Goal: Task Accomplishment & Management: Use online tool/utility

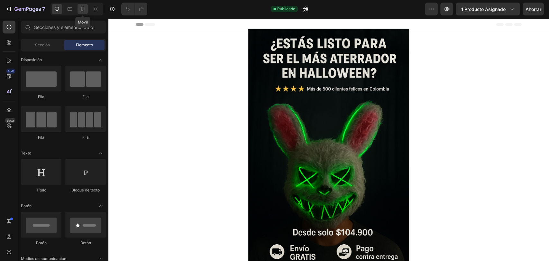
click at [85, 11] on icon at bounding box center [82, 9] width 6 height 6
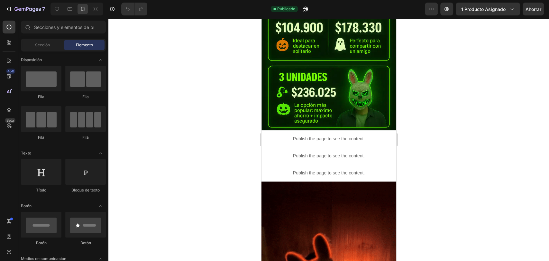
scroll to position [301, 0]
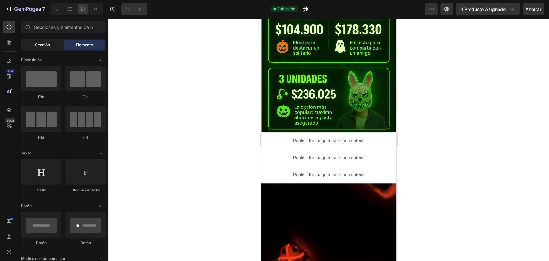
click at [38, 45] on font "Sección" at bounding box center [42, 44] width 15 height 5
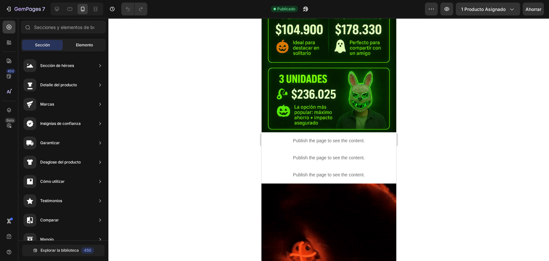
click at [77, 42] on font "Elemento" at bounding box center [84, 44] width 17 height 5
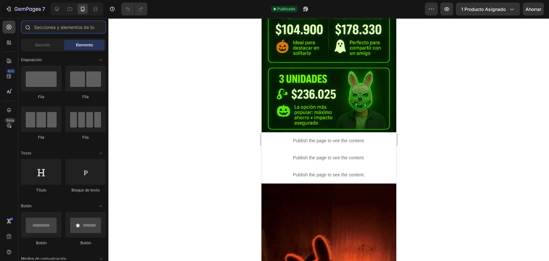
click at [62, 30] on input "text" at bounding box center [63, 27] width 85 height 13
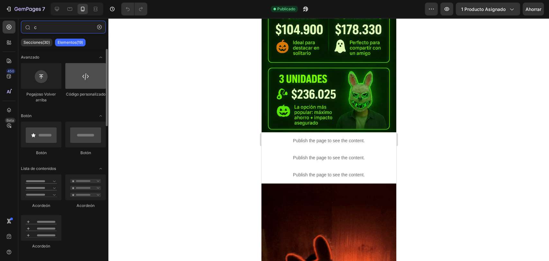
type input "c"
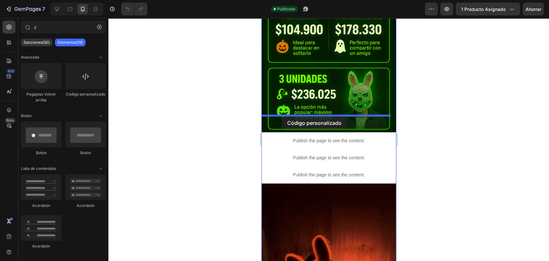
drag, startPoint x: 341, startPoint y: 98, endPoint x: 282, endPoint y: 116, distance: 61.9
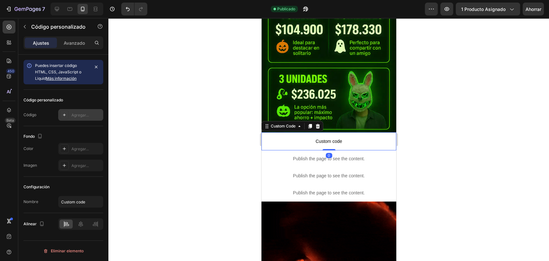
click at [76, 114] on font "Agregar..." at bounding box center [79, 115] width 17 height 5
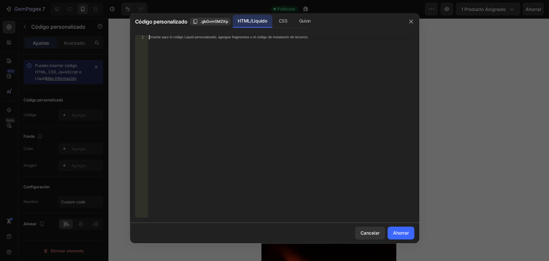
click at [195, 84] on div "Inserte aquí el código Liquid personalizado, agregue fragmentos o el código de …" at bounding box center [281, 130] width 266 height 191
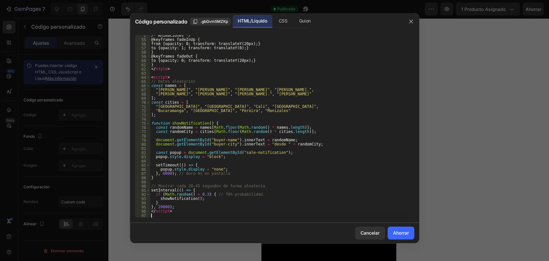
scroll to position [223, 0]
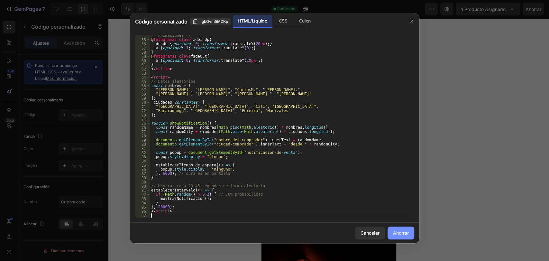
click at [395, 232] on font "Ahorrar" at bounding box center [401, 232] width 16 height 5
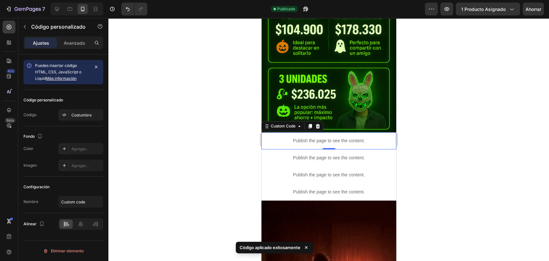
click at [525, 147] on div at bounding box center [328, 139] width 441 height 243
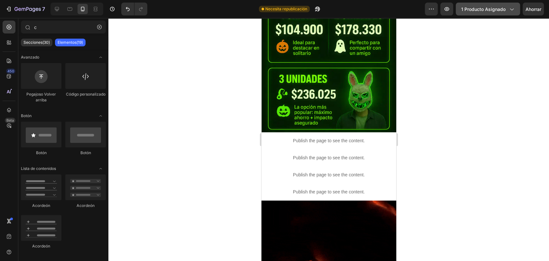
click at [501, 11] on font "1 producto asignado" at bounding box center [483, 8] width 44 height 5
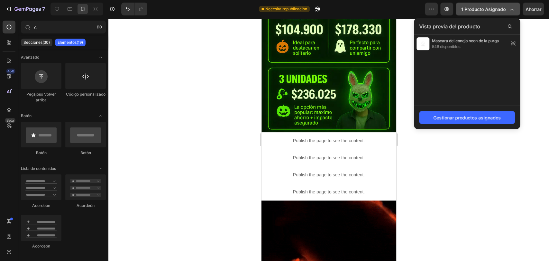
click at [501, 11] on font "1 producto asignado" at bounding box center [483, 8] width 44 height 5
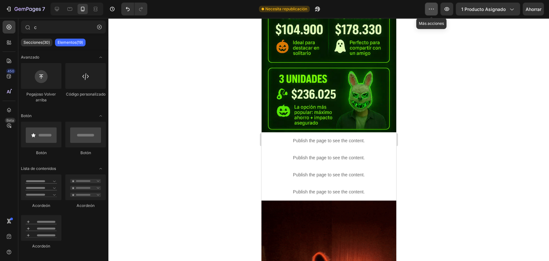
click at [430, 9] on icon "button" at bounding box center [431, 9] width 6 height 6
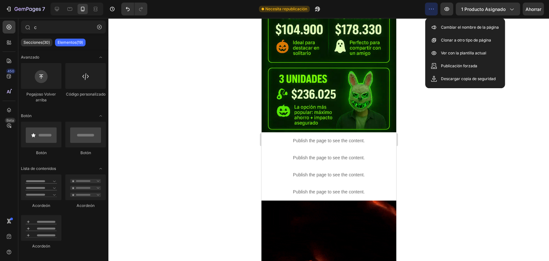
drag, startPoint x: 430, startPoint y: 9, endPoint x: 528, endPoint y: 188, distance: 204.2
click at [528, 0] on div "7 Version history Necesita republicación Avance 1 producto asignado Ahorrar 450…" at bounding box center [274, 0] width 549 height 0
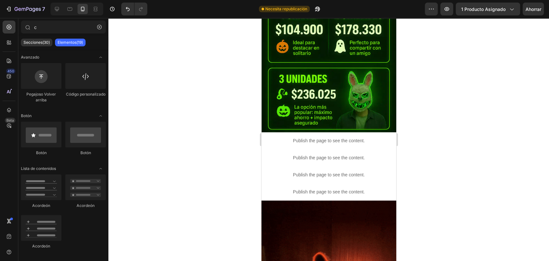
click at [528, 188] on div at bounding box center [328, 139] width 441 height 243
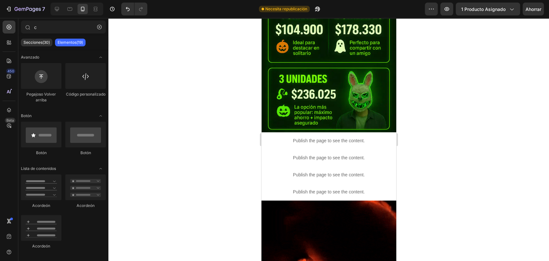
click at [548, 139] on div at bounding box center [328, 139] width 441 height 243
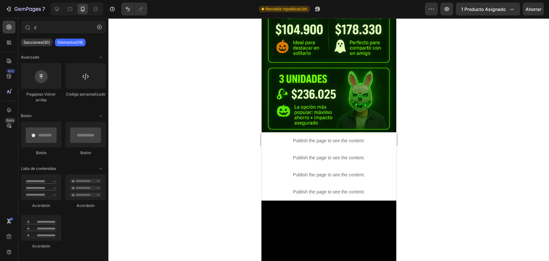
click at [548, 139] on div at bounding box center [328, 139] width 441 height 243
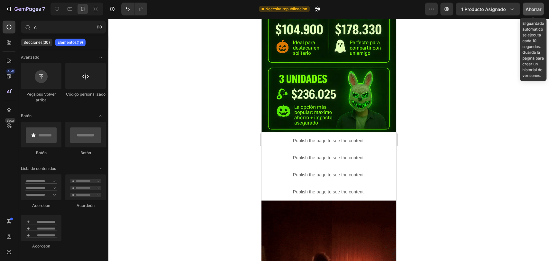
click at [530, 10] on font "Ahorrar" at bounding box center [533, 8] width 16 height 5
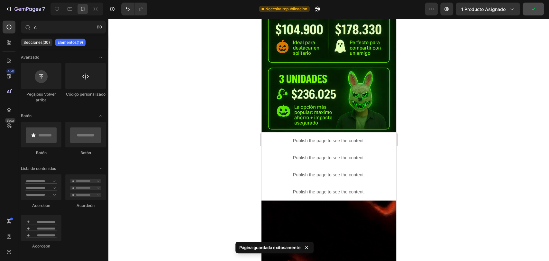
click at [486, 73] on div at bounding box center [328, 139] width 441 height 243
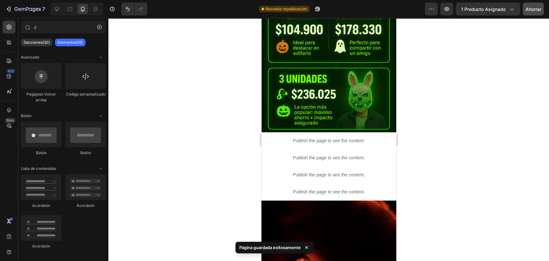
drag, startPoint x: 548, startPoint y: 187, endPoint x: 548, endPoint y: 120, distance: 66.9
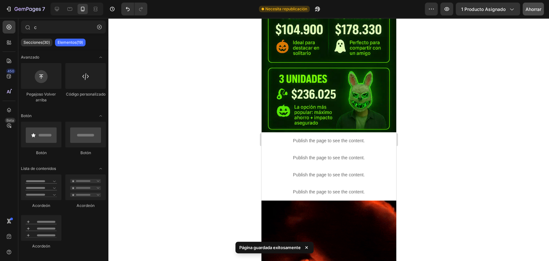
click at [548, 120] on div at bounding box center [328, 139] width 441 height 243
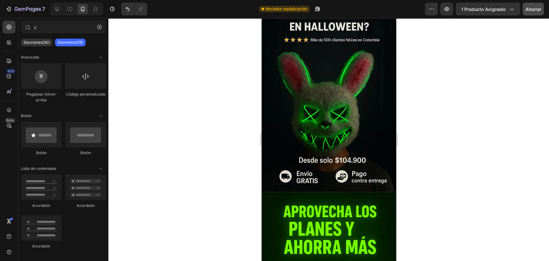
scroll to position [0, 0]
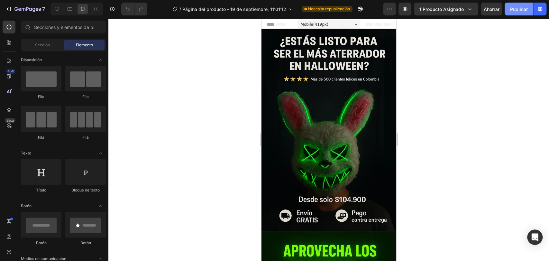
click at [516, 13] on button "Publicar" at bounding box center [519, 9] width 29 height 13
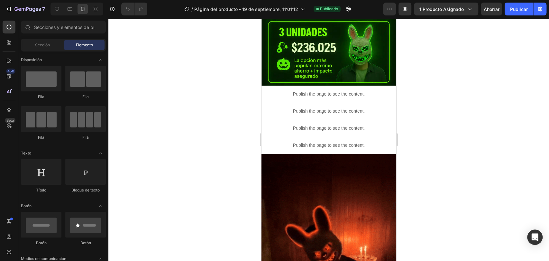
scroll to position [341, 0]
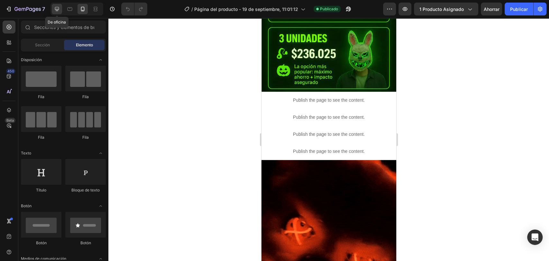
click at [57, 6] on icon at bounding box center [57, 9] width 6 height 6
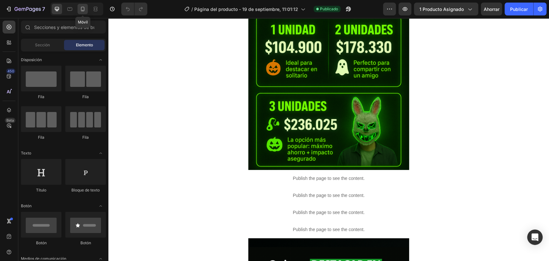
click at [83, 9] on icon at bounding box center [82, 9] width 6 height 6
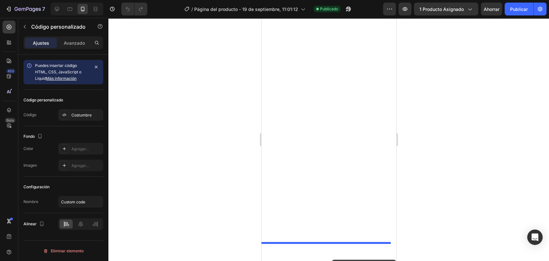
scroll to position [1429, 0]
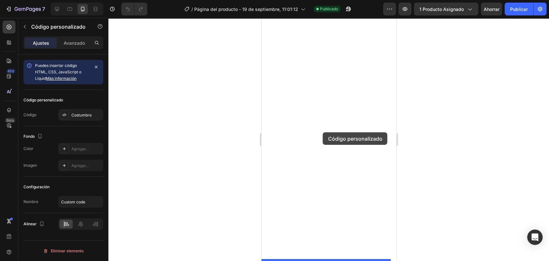
drag, startPoint x: 372, startPoint y: 130, endPoint x: 323, endPoint y: 132, distance: 49.6
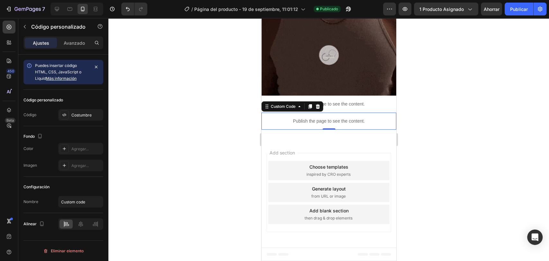
scroll to position [1412, 0]
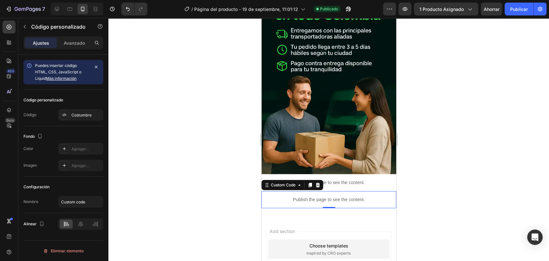
click at [432, 120] on div at bounding box center [328, 139] width 441 height 243
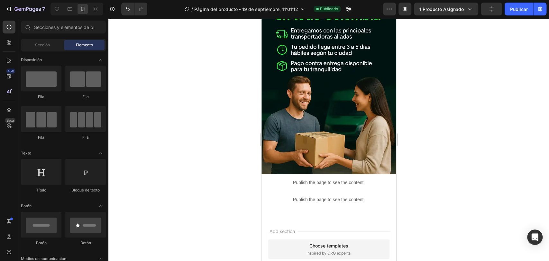
click at [484, 77] on div at bounding box center [328, 139] width 441 height 243
click at [517, 8] on font "Publicar" at bounding box center [519, 8] width 18 height 5
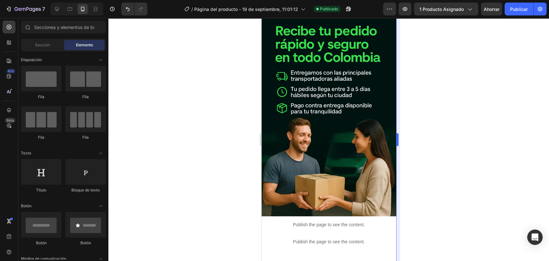
scroll to position [1372, 0]
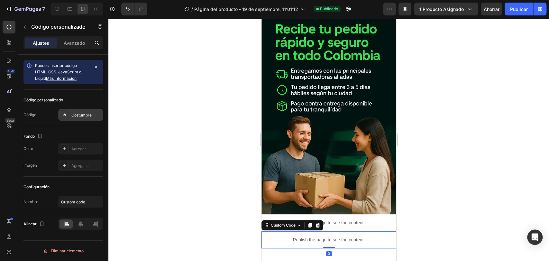
click at [82, 115] on font "Costumbre" at bounding box center [81, 115] width 20 height 5
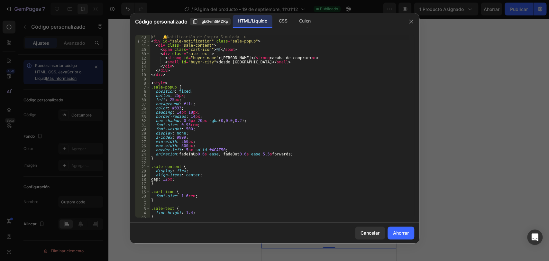
scroll to position [0, 0]
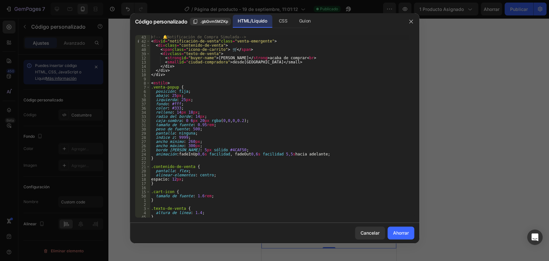
click at [224, 204] on div "<!-- 🔔 Notificación de Compra Simulada --> < div id = "notificación-de-venta" c…" at bounding box center [279, 130] width 259 height 191
type textarea "}"
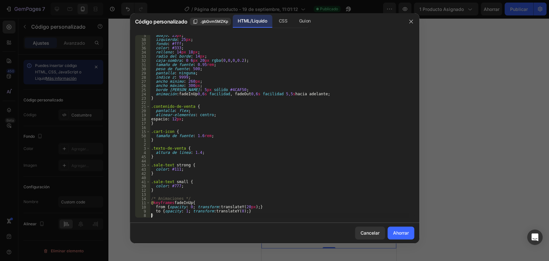
type textarea "</style>"
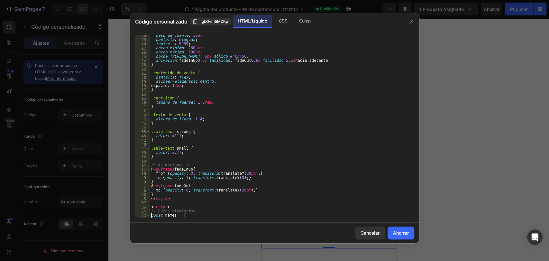
type textarea "];"
type textarea "const randomCity = cities[Math.floor(Math.random() * cities.length)];"
type textarea "document.getElementById("buyer-city").innerText = "desde " + randomCity;"
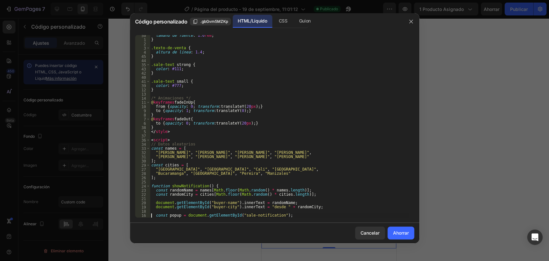
type textarea "popup.style.display = "block";"
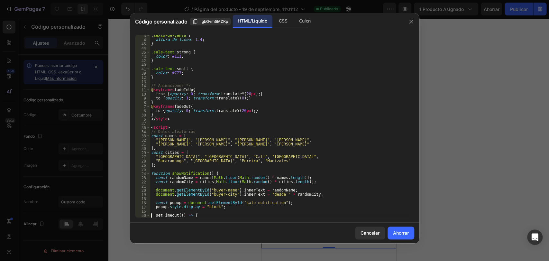
type textarea "}"
type textarea "</script>"
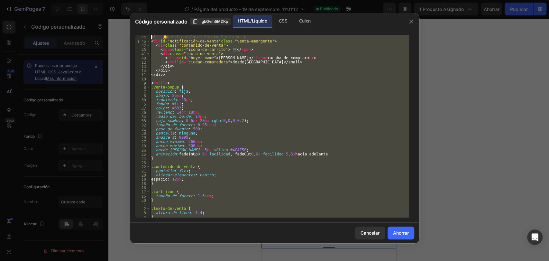
drag, startPoint x: 188, startPoint y: 213, endPoint x: 158, endPoint y: -31, distance: 245.9
click at [158, 0] on html "7 Version history / Página del producto - 19 de septiembre, 11:01:12 Publicado …" at bounding box center [274, 0] width 549 height 0
type textarea "<!-- 🔔 Notificación de Compra Simulada --> <div id="sale-notification" class="s…"
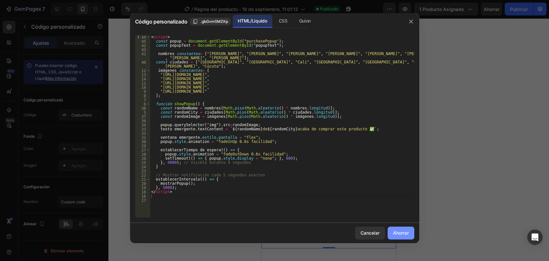
click at [406, 232] on font "Ahorrar" at bounding box center [401, 232] width 16 height 5
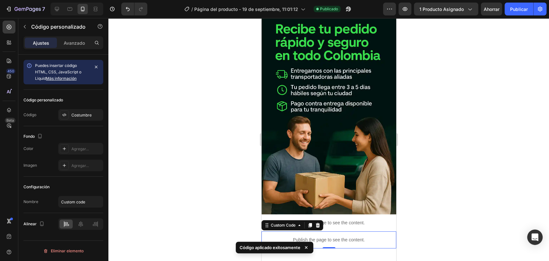
click at [485, 65] on div at bounding box center [328, 139] width 441 height 243
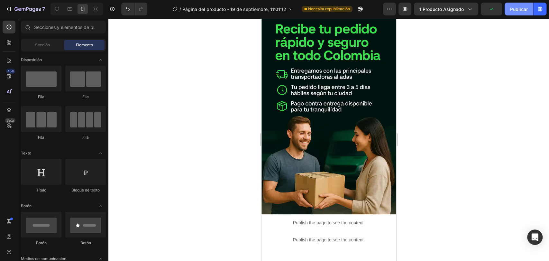
click at [520, 13] on button "Publicar" at bounding box center [519, 9] width 29 height 13
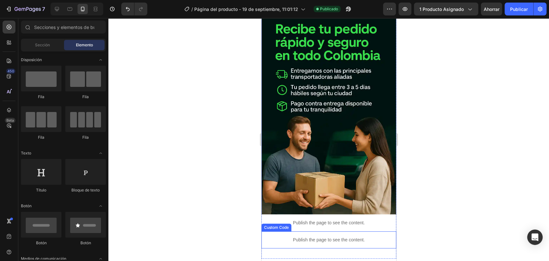
click at [334, 231] on div "Publish the page to see the content." at bounding box center [328, 239] width 135 height 17
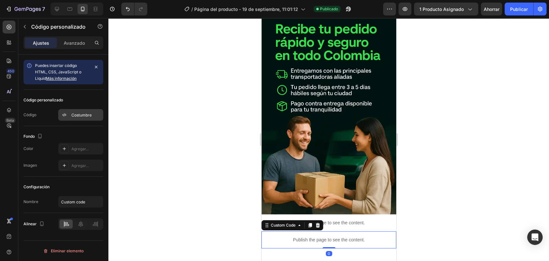
click at [80, 114] on font "Costumbre" at bounding box center [81, 115] width 20 height 5
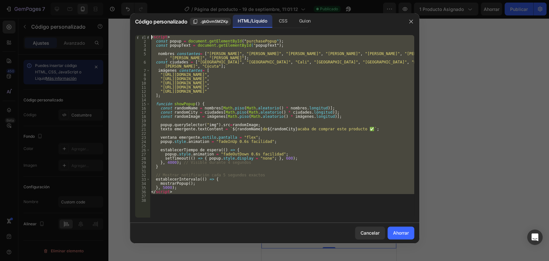
drag, startPoint x: 195, startPoint y: 195, endPoint x: 153, endPoint y: -31, distance: 230.0
click at [153, 0] on html "7 Version history / Página del producto - 19 de septiembre, 11:01:12 Publicado …" at bounding box center [274, 0] width 549 height 0
type textarea "<script> const popup = document.getElementById("purchasePopup");"
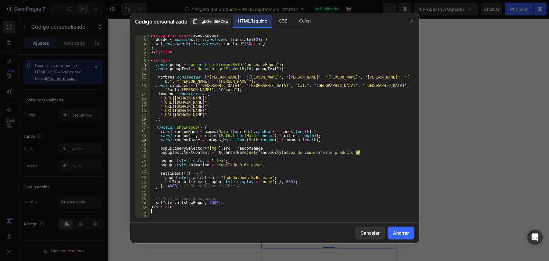
scroll to position [114, 0]
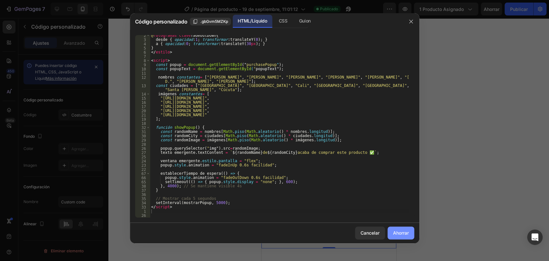
click at [405, 233] on font "Ahorrar" at bounding box center [401, 232] width 16 height 5
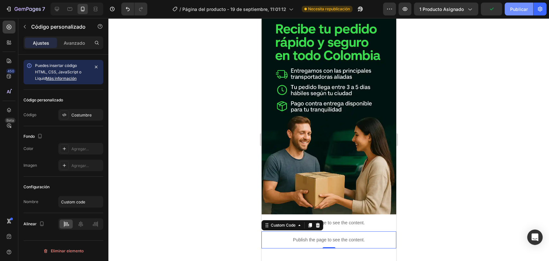
click at [522, 8] on font "Publicar" at bounding box center [519, 8] width 18 height 5
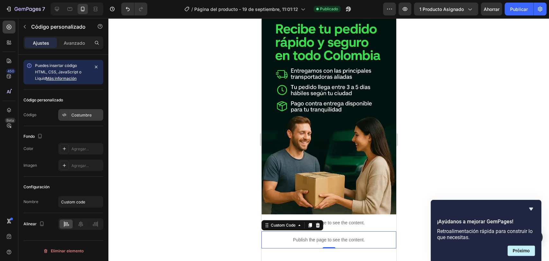
click at [78, 114] on font "Costumbre" at bounding box center [81, 115] width 20 height 5
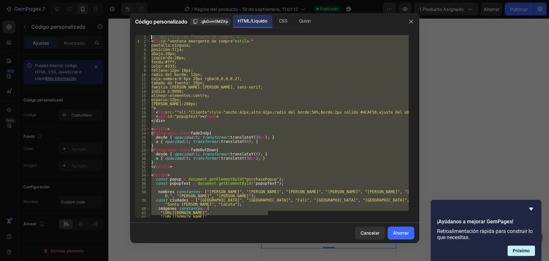
drag, startPoint x: 282, startPoint y: 214, endPoint x: 163, endPoint y: 19, distance: 228.1
click at [163, 19] on div "Código personalizado .gbGvm5MZKp HTML/Líquido CSS [PERSON_NAME] "[URL][DOMAIN_N…" at bounding box center [274, 128] width 289 height 230
type textarea "<!-- Notificación flotante de compra --> <div id="purchasePopup" style=""
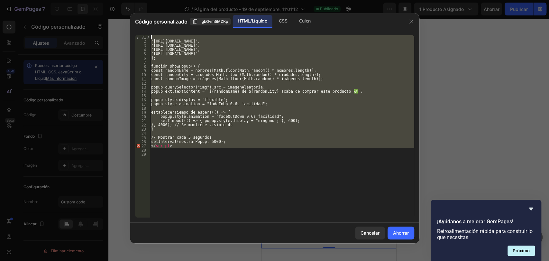
drag, startPoint x: 201, startPoint y: 150, endPoint x: 123, endPoint y: -16, distance: 183.3
click at [123, 0] on html "7 Version history / Página del producto - 19 de septiembre, 11:01:12 Publicado …" at bounding box center [274, 0] width 549 height 0
type textarea ""[URL][DOMAIN_NAME]","
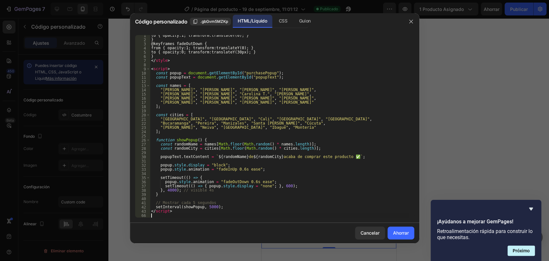
scroll to position [93, 0]
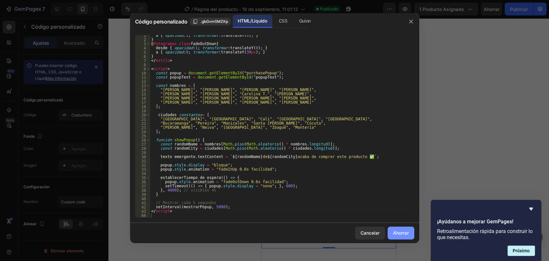
click at [407, 234] on font "Ahorrar" at bounding box center [401, 232] width 16 height 5
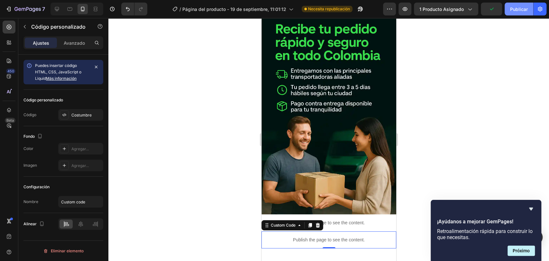
click at [521, 8] on font "Publicar" at bounding box center [519, 8] width 18 height 5
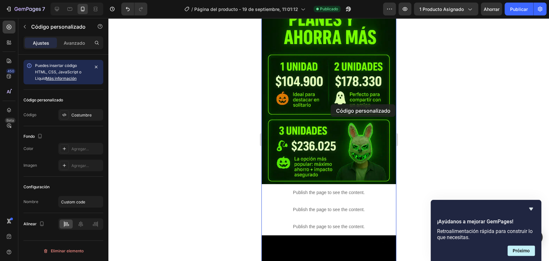
scroll to position [352, 0]
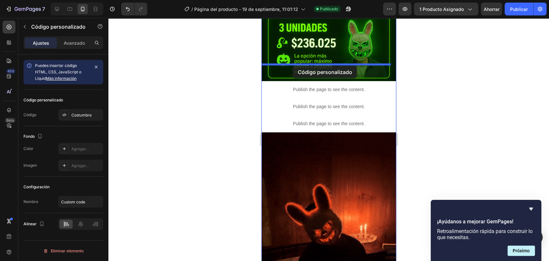
drag, startPoint x: 366, startPoint y: 178, endPoint x: 292, endPoint y: 66, distance: 134.9
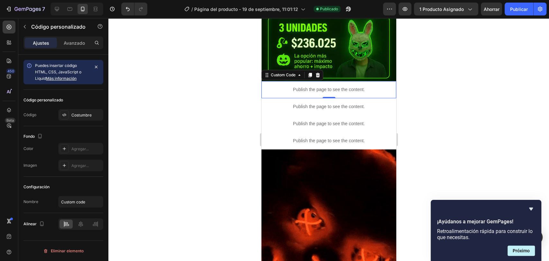
click at [456, 77] on div at bounding box center [328, 139] width 441 height 243
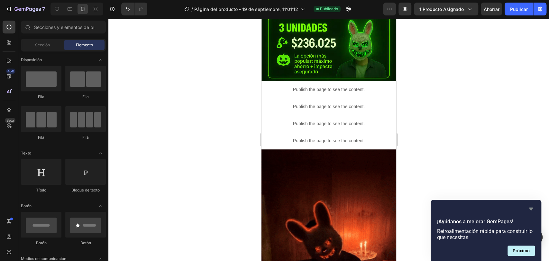
click at [530, 206] on icon "Ocultar encuesta" at bounding box center [531, 209] width 8 height 8
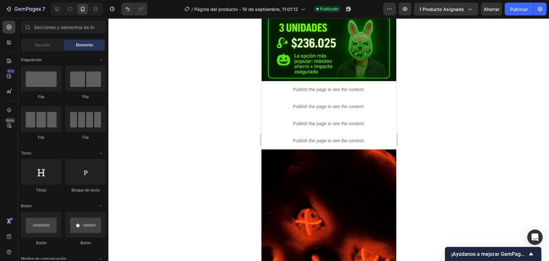
click at [490, 141] on div at bounding box center [328, 139] width 441 height 243
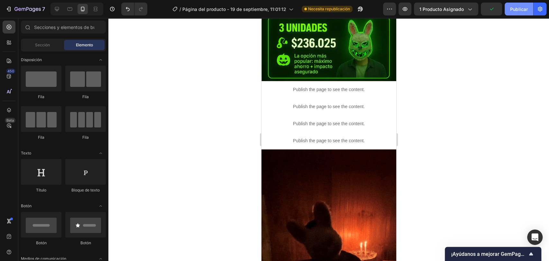
click at [522, 13] on button "Publicar" at bounding box center [519, 9] width 29 height 13
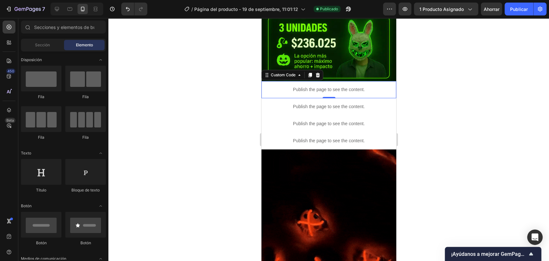
click at [279, 81] on div "Publish the page to see the content." at bounding box center [328, 89] width 135 height 17
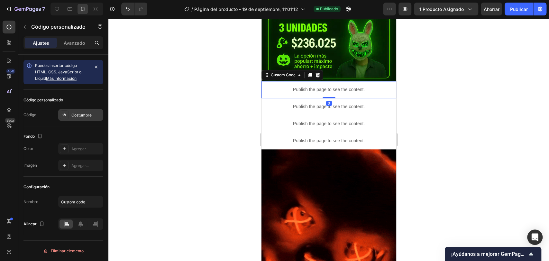
click at [75, 117] on div "Costumbre" at bounding box center [86, 115] width 30 height 6
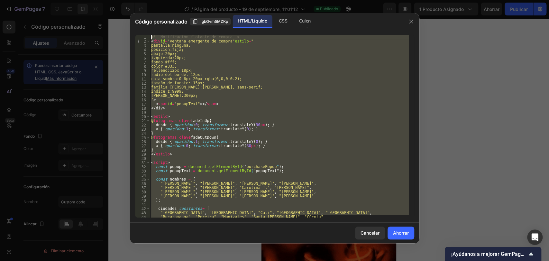
scroll to position [0, 0]
drag, startPoint x: 313, startPoint y: 215, endPoint x: 152, endPoint y: 11, distance: 259.8
click at [152, 11] on div "Código personalizado .gbGvm5MZKp HTML/Líquido CSS [PERSON_NAME] "Bucaramanga", …" at bounding box center [274, 130] width 549 height 261
type textarea "<!-- Notificación flotante de compra --> <div id="purchasePopup" style=""
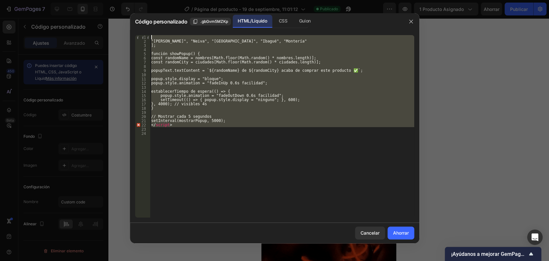
drag, startPoint x: 190, startPoint y: 130, endPoint x: 158, endPoint y: -3, distance: 136.9
click at [158, 0] on html "7 Version history / Página del producto - 19 de septiembre, 11:01:12 Publicado …" at bounding box center [274, 0] width 549 height 0
type textarea ""[PERSON_NAME]", "Neiva", "[GEOGRAPHIC_DATA]", "Ibagué", "Montería""
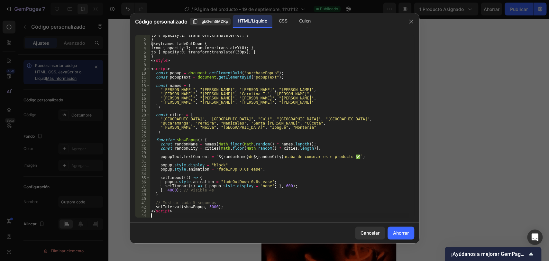
scroll to position [93, 0]
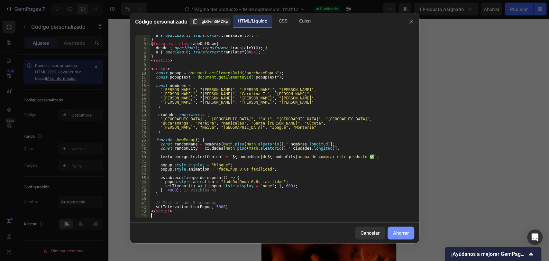
click at [393, 232] on font "Ahorrar" at bounding box center [401, 232] width 16 height 5
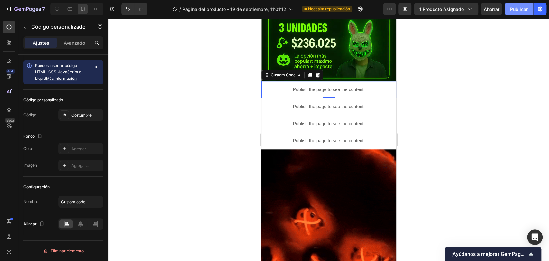
click at [521, 15] on button "Publicar" at bounding box center [519, 9] width 29 height 13
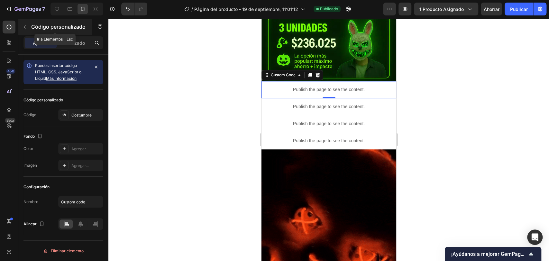
click at [41, 30] on p "Código personalizado" at bounding box center [58, 27] width 55 height 8
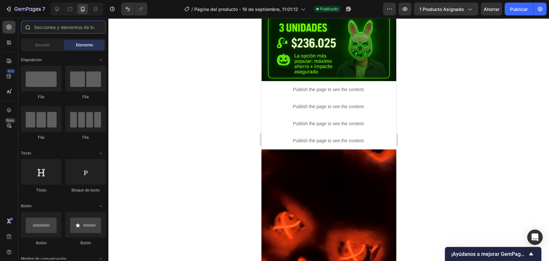
click at [58, 30] on input "text" at bounding box center [63, 27] width 85 height 13
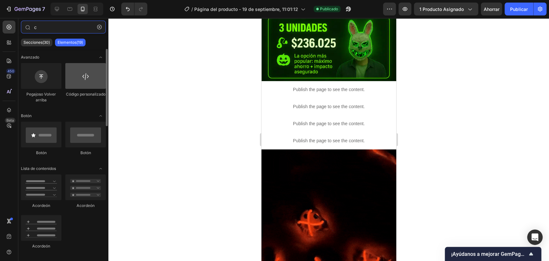
type input "c"
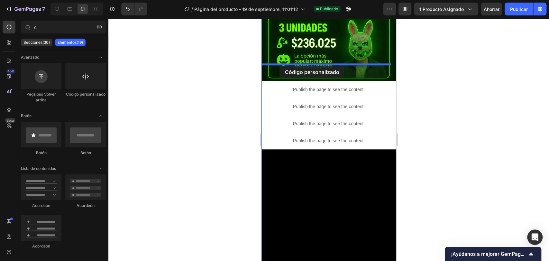
drag, startPoint x: 343, startPoint y: 103, endPoint x: 279, endPoint y: 66, distance: 73.5
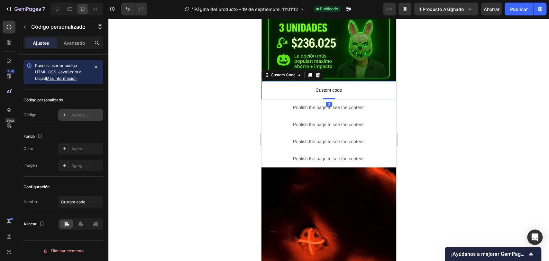
click at [75, 111] on div "Agregar..." at bounding box center [80, 115] width 45 height 12
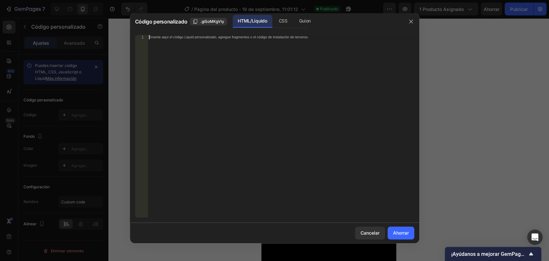
click at [174, 88] on div "Inserte aquí el código Liquid personalizado, agregue fragmentos o el código de …" at bounding box center [281, 130] width 266 height 191
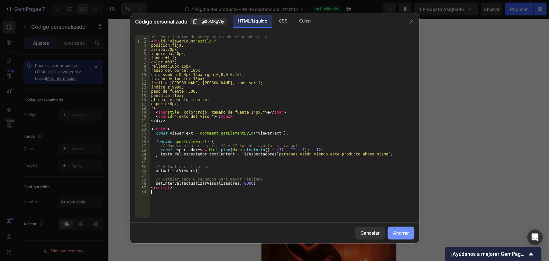
click at [404, 230] on font "Ahorrar" at bounding box center [401, 232] width 16 height 5
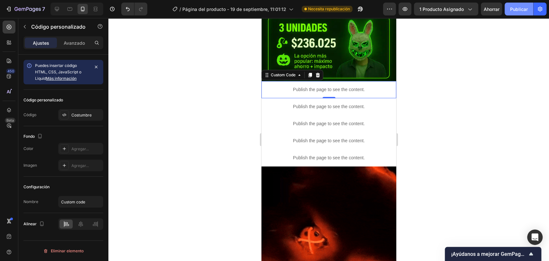
click at [522, 12] on font "Publicar" at bounding box center [519, 9] width 18 height 7
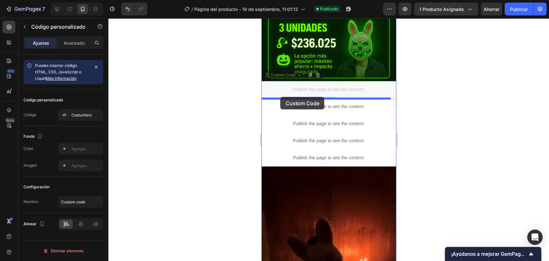
drag, startPoint x: 280, startPoint y: 73, endPoint x: 280, endPoint y: 97, distance: 24.1
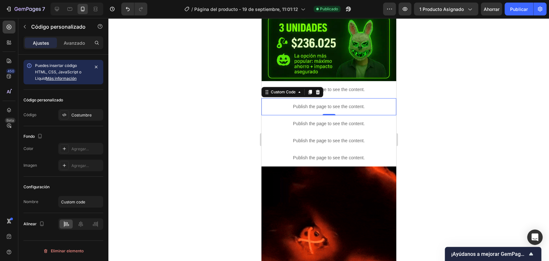
click at [205, 75] on div at bounding box center [328, 139] width 441 height 243
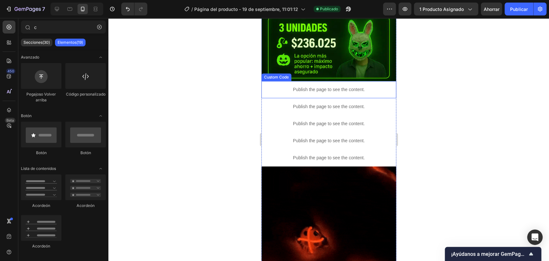
click at [269, 81] on div "Publish the page to see the content." at bounding box center [328, 89] width 135 height 17
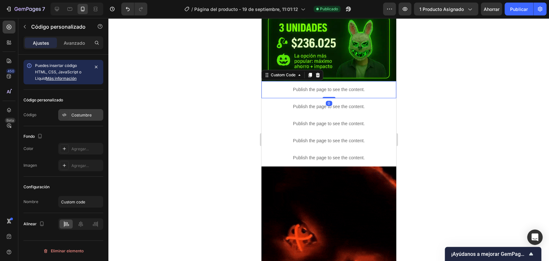
click at [83, 113] on font "Costumbre" at bounding box center [81, 115] width 20 height 5
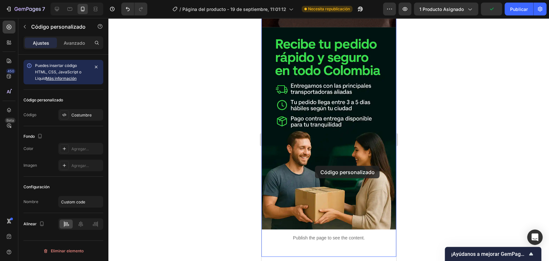
scroll to position [1447, 0]
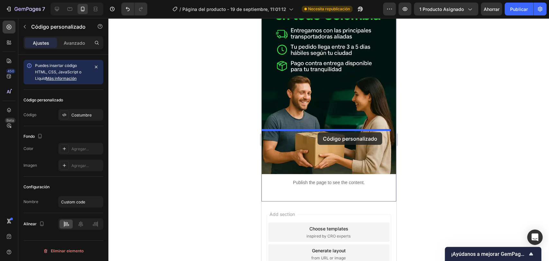
drag, startPoint x: 368, startPoint y: 75, endPoint x: 318, endPoint y: 131, distance: 75.2
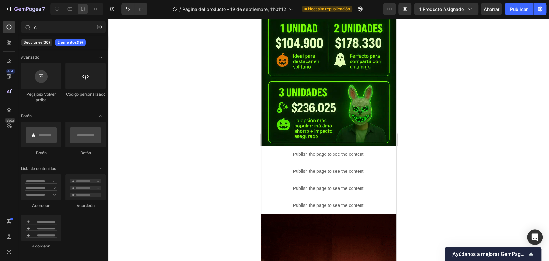
scroll to position [325, 0]
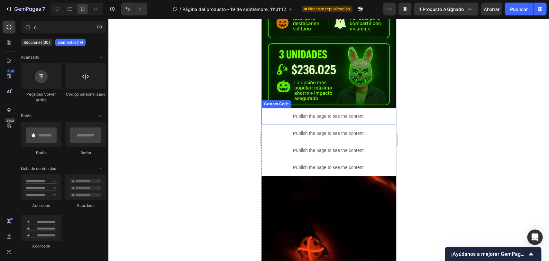
click at [364, 113] on p "Publish the page to see the content." at bounding box center [328, 116] width 135 height 7
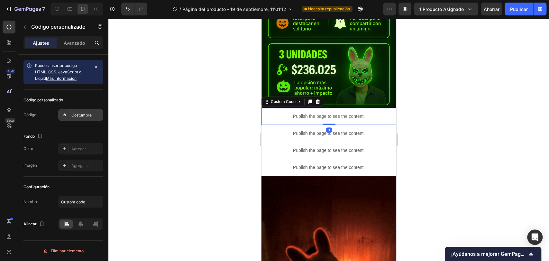
click at [74, 114] on font "Costumbre" at bounding box center [81, 115] width 20 height 5
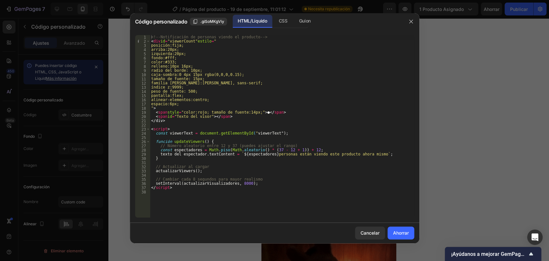
type textarea "updateViewers();"
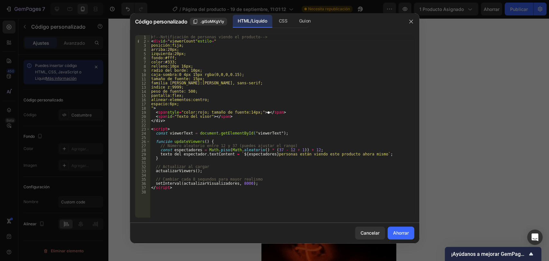
click at [264, 170] on div "<!-- Notificación de personas viendo el producto --> < div id = "viewerCount" e…" at bounding box center [282, 130] width 264 height 191
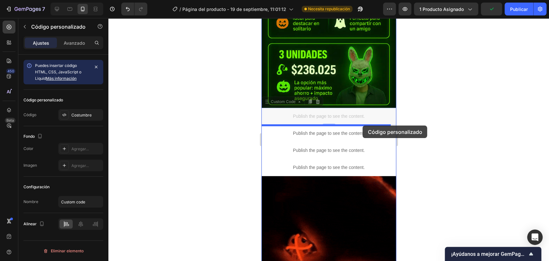
drag, startPoint x: 363, startPoint y: 97, endPoint x: 362, endPoint y: 125, distance: 28.0
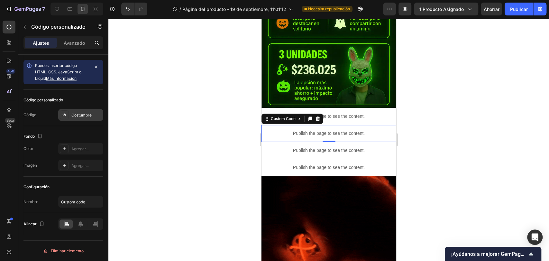
click at [75, 119] on div "Costumbre" at bounding box center [80, 115] width 45 height 12
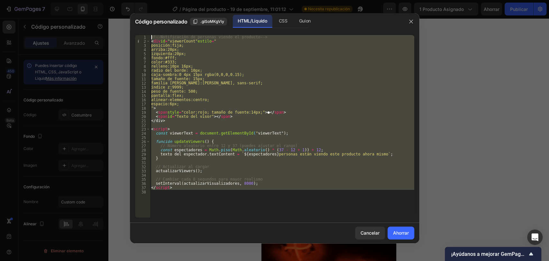
drag, startPoint x: 197, startPoint y: 191, endPoint x: 158, endPoint y: -27, distance: 221.5
click at [158, 0] on html "7 Version history / Página del producto - 19 de septiembre, 11:01:12 Necesita r…" at bounding box center [274, 0] width 549 height 0
type textarea "<!-- Notificación de personas viendo el producto --> <div id="viewerCount" styl…"
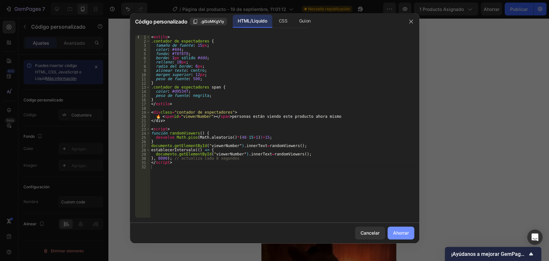
click at [398, 234] on font "Ahorrar" at bounding box center [401, 232] width 16 height 5
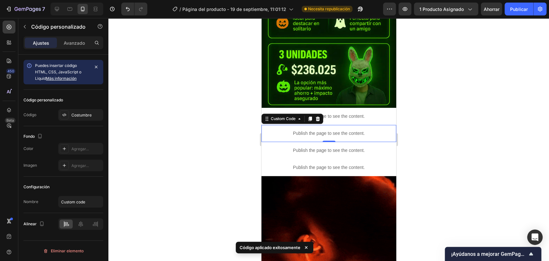
click at [427, 113] on div at bounding box center [328, 139] width 441 height 243
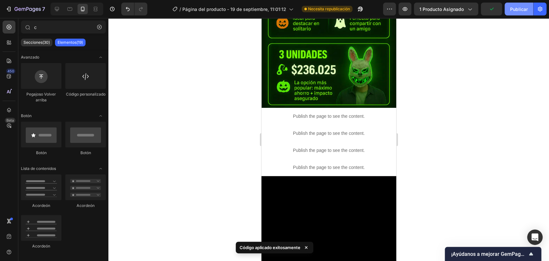
click at [521, 13] on button "Publicar" at bounding box center [519, 9] width 29 height 13
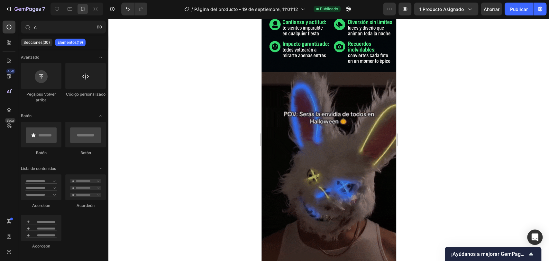
scroll to position [1447, 0]
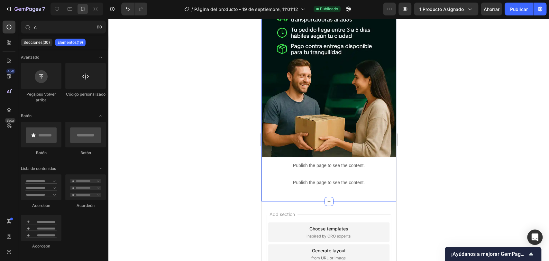
click at [318, 179] on p "Publish the page to see the content." at bounding box center [328, 182] width 135 height 7
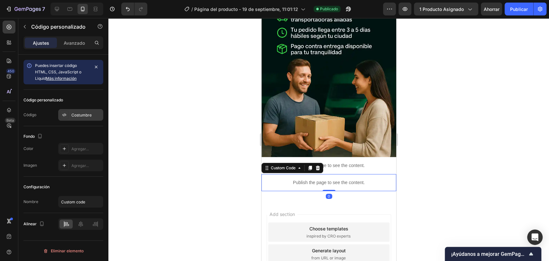
click at [73, 112] on div "Costumbre" at bounding box center [86, 115] width 30 height 6
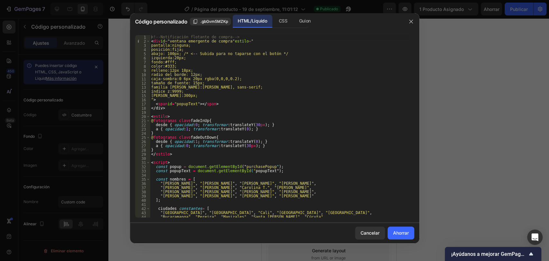
click at [273, 212] on div "<!-- Notificación flotante de compra --> < div id = "ventana emergente de compr…" at bounding box center [279, 130] width 259 height 191
type textarea "];"
type textarea "const randomCity = cities[Math.floor(Math.random() * cities.length)];"
type textarea "popupText.textContent = `${randomName} de ${randomCity} acaba de comprar este p…"
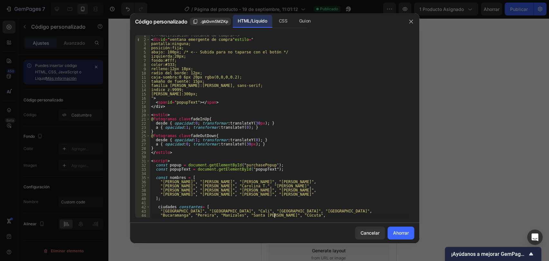
type textarea "popup.style.animation = "fadeInUp 0.6s ease";"
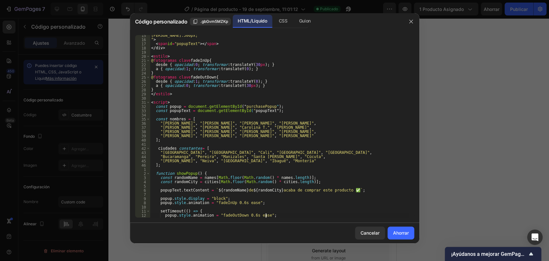
type textarea "}"
type textarea "</script>"
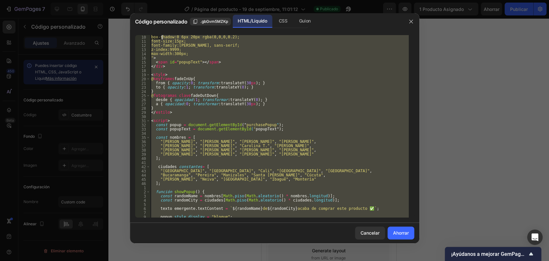
scroll to position [0, 0]
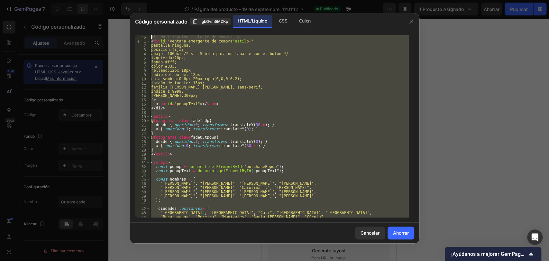
drag, startPoint x: 179, startPoint y: 207, endPoint x: 164, endPoint y: 16, distance: 191.4
click at [164, 16] on div "Código personalizado .gbGvm5MZKp HTML/Líquido CSS [PERSON_NAME] 46 1 2 3 4 5 6 …" at bounding box center [274, 128] width 289 height 230
type textarea "<!-- Notificación flotante de compra --> <div id="purchasePopup" style=""
click at [409, 21] on icon "button" at bounding box center [410, 21] width 5 height 5
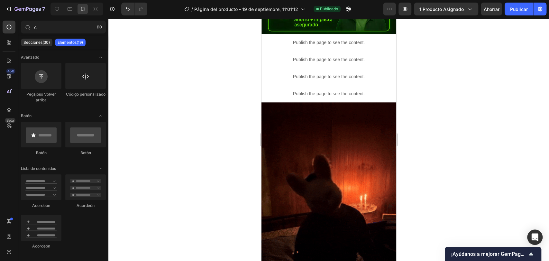
scroll to position [403, 0]
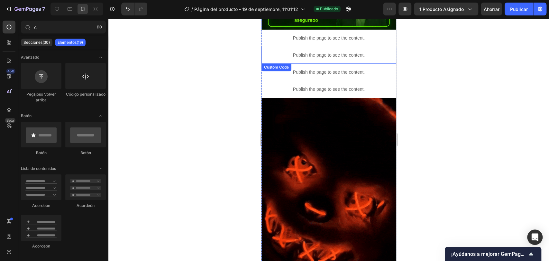
click at [365, 52] on p "Publish the page to see the content." at bounding box center [328, 55] width 135 height 7
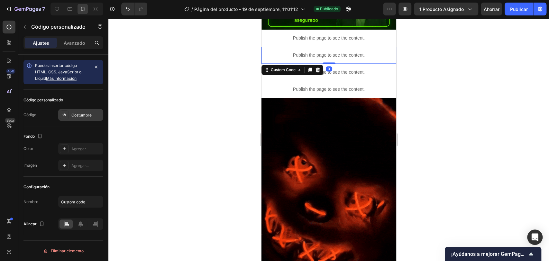
click at [73, 109] on div "Costumbre" at bounding box center [80, 115] width 45 height 12
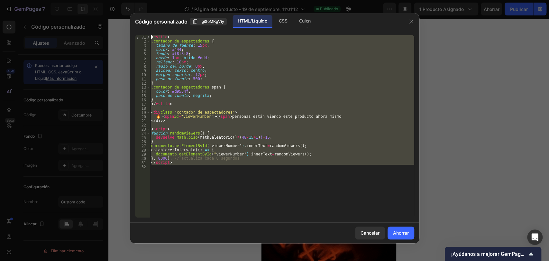
drag, startPoint x: 188, startPoint y: 168, endPoint x: 146, endPoint y: 31, distance: 143.3
click at [146, 31] on div "1 2 3 4 5 6 7 8 9 10 11 12 13 14 15 16 17 18 19 20 21 22 23 24 25 26 27 28 29 3…" at bounding box center [274, 126] width 289 height 193
type textarea "<style> .viewer-counter {"
click at [414, 18] on button "button" at bounding box center [411, 21] width 10 height 10
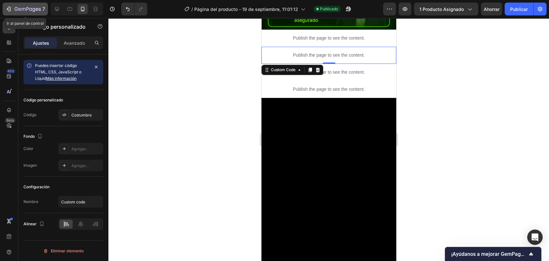
click at [16, 9] on icon "button" at bounding box center [27, 9] width 26 height 5
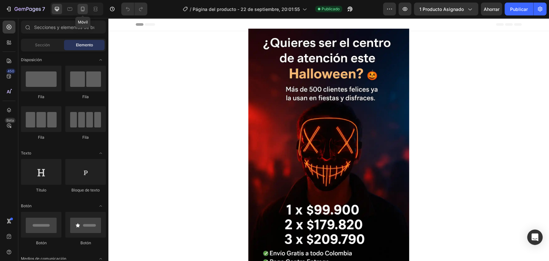
click at [85, 11] on icon at bounding box center [82, 9] width 6 height 6
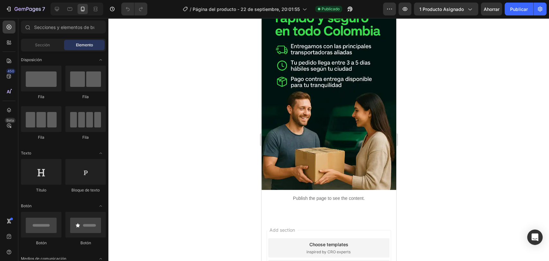
scroll to position [1618, 0]
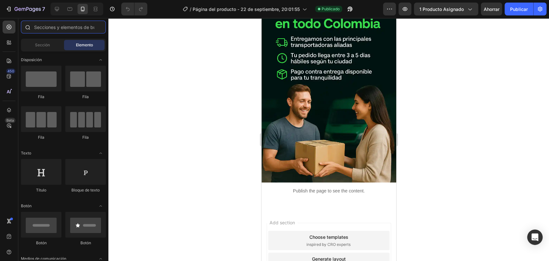
click at [46, 27] on input "text" at bounding box center [63, 27] width 85 height 13
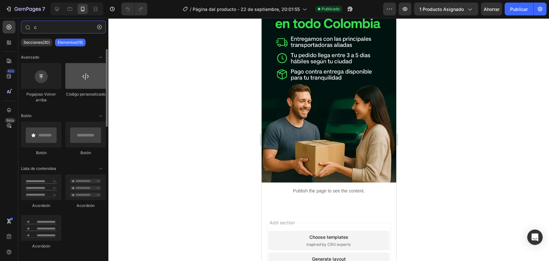
type input "c"
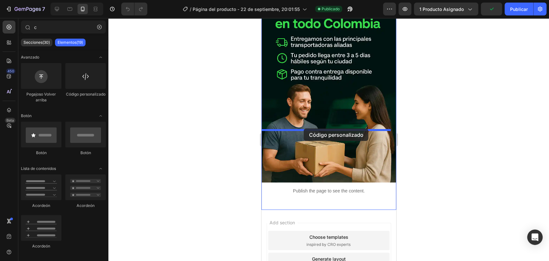
drag, startPoint x: 348, startPoint y: 99, endPoint x: 304, endPoint y: 128, distance: 52.5
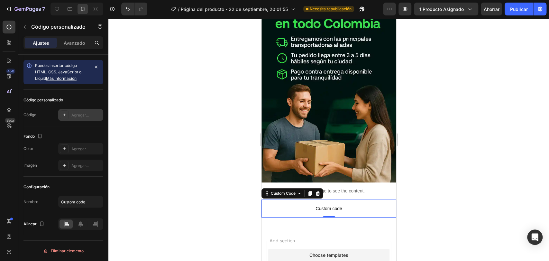
click at [86, 113] on font "Agregar..." at bounding box center [79, 115] width 17 height 5
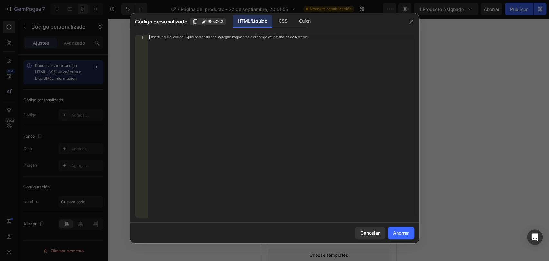
click at [195, 57] on div "Inserte aquí el código Liquid personalizado, agregue fragmentos o el código de …" at bounding box center [281, 130] width 266 height 191
paste textarea "</script>"
type textarea "</script>"
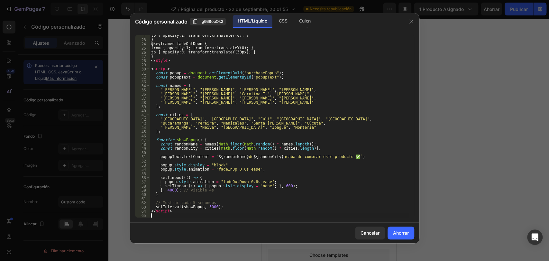
scroll to position [93, 0]
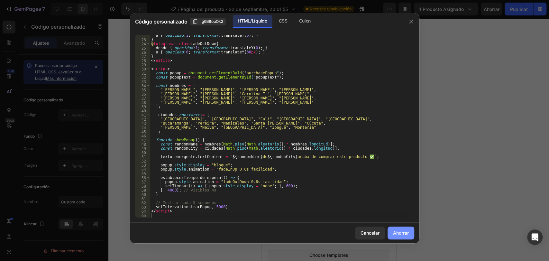
click at [403, 230] on font "Ahorrar" at bounding box center [401, 232] width 16 height 5
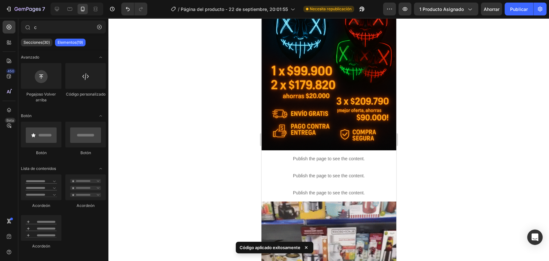
scroll to position [288, 0]
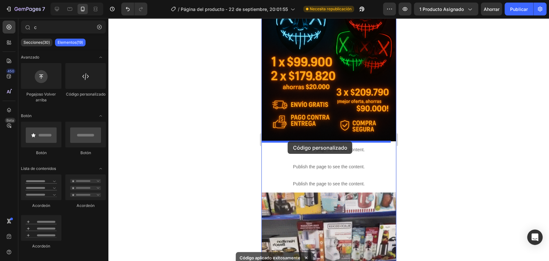
drag, startPoint x: 343, startPoint y: 101, endPoint x: 288, endPoint y: 141, distance: 68.8
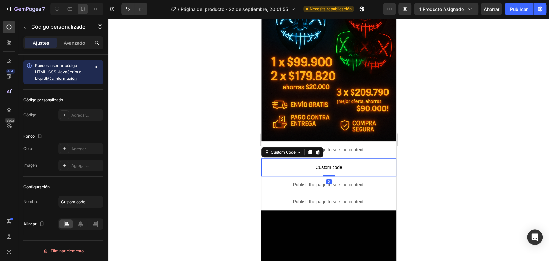
click at [304, 163] on span "Custom code" at bounding box center [328, 167] width 135 height 8
click at [77, 112] on div "Agregar..." at bounding box center [86, 115] width 30 height 6
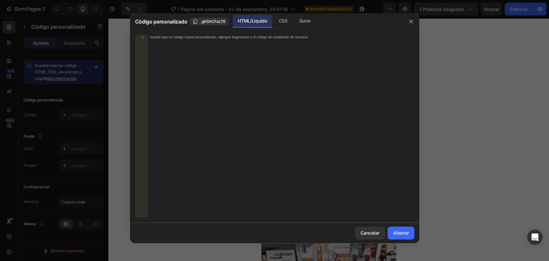
click at [208, 107] on div "Inserte aquí el código Liquid personalizado, agregue fragmentos o el código de …" at bounding box center [281, 130] width 266 height 191
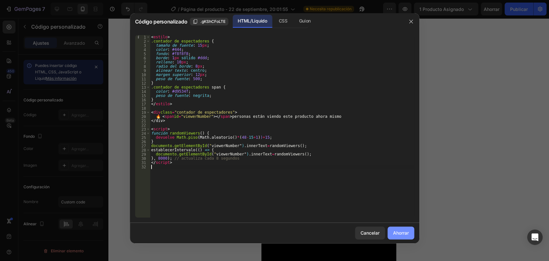
click at [403, 233] on font "Ahorrar" at bounding box center [401, 232] width 16 height 5
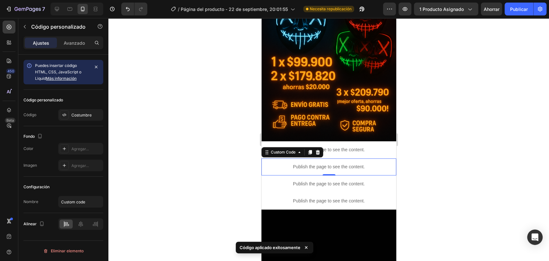
click at [441, 162] on div at bounding box center [328, 139] width 441 height 243
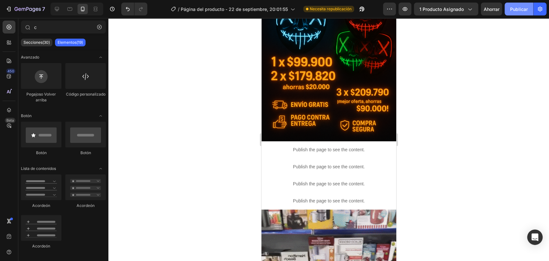
click at [519, 10] on font "Publicar" at bounding box center [519, 8] width 18 height 5
